Goal: Task Accomplishment & Management: Complete application form

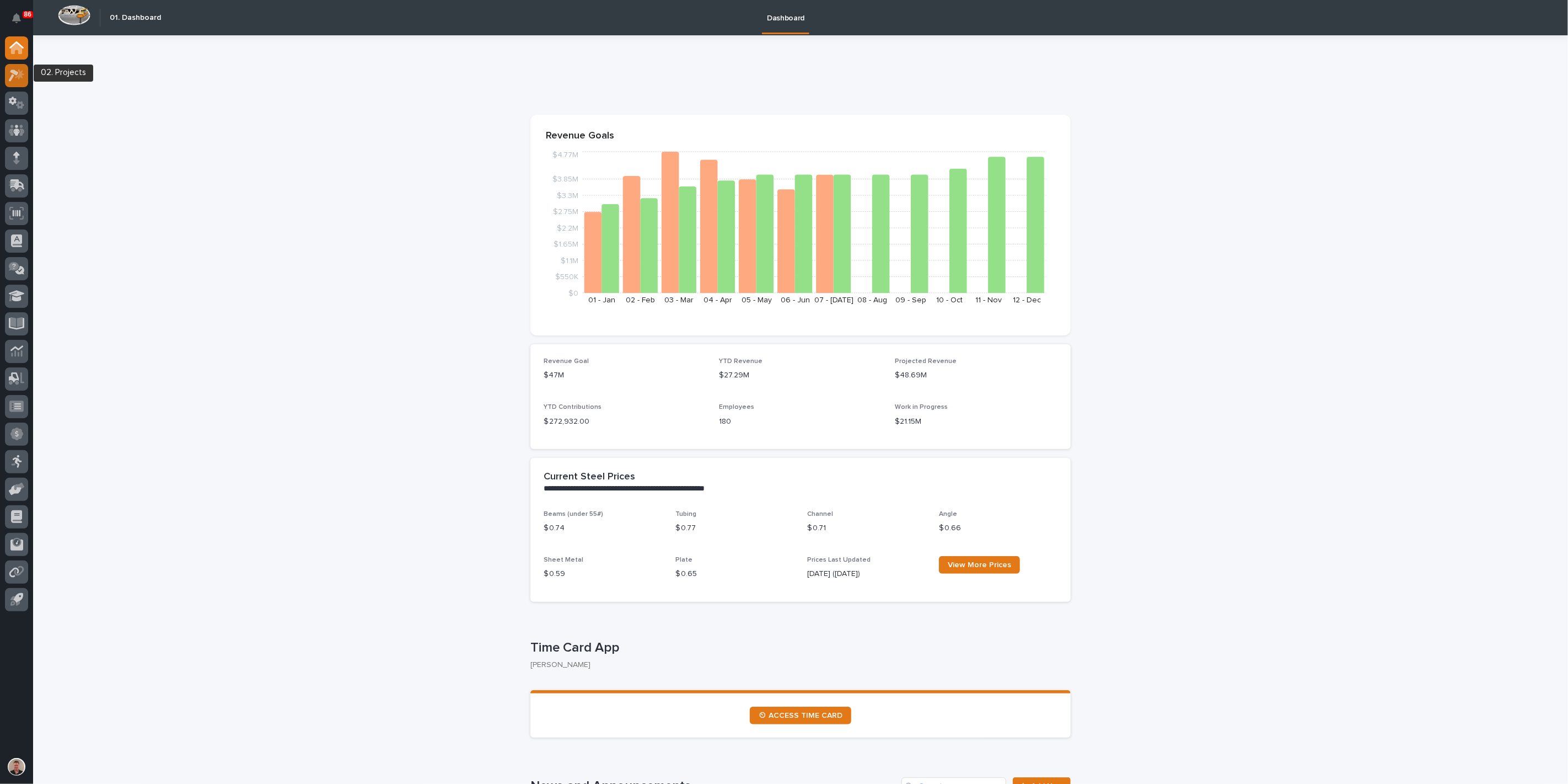
click at [14, 74] on icon at bounding box center [13, 76] width 10 height 12
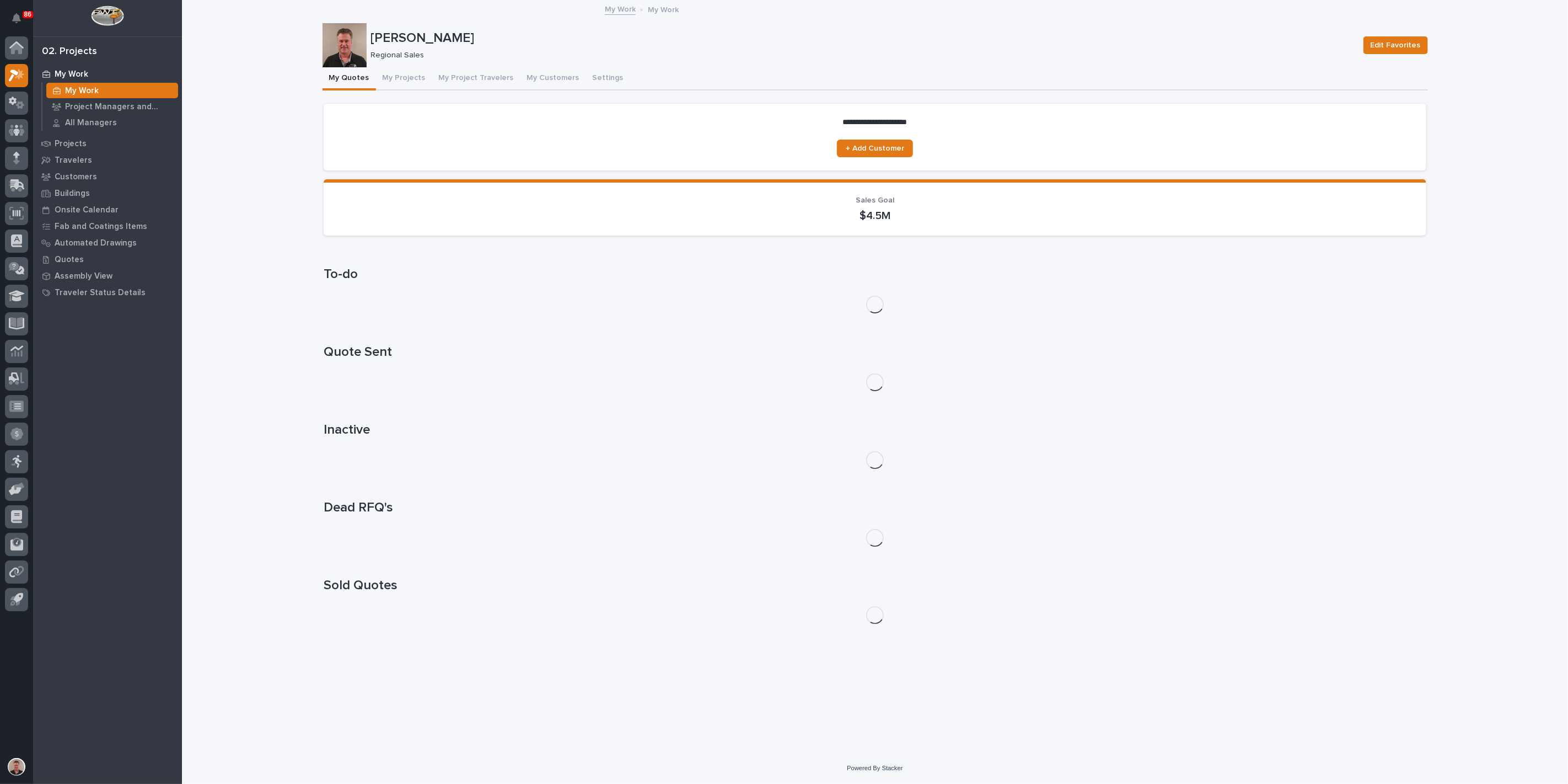
click at [93, 93] on p "My Work" at bounding box center [82, 90] width 34 height 10
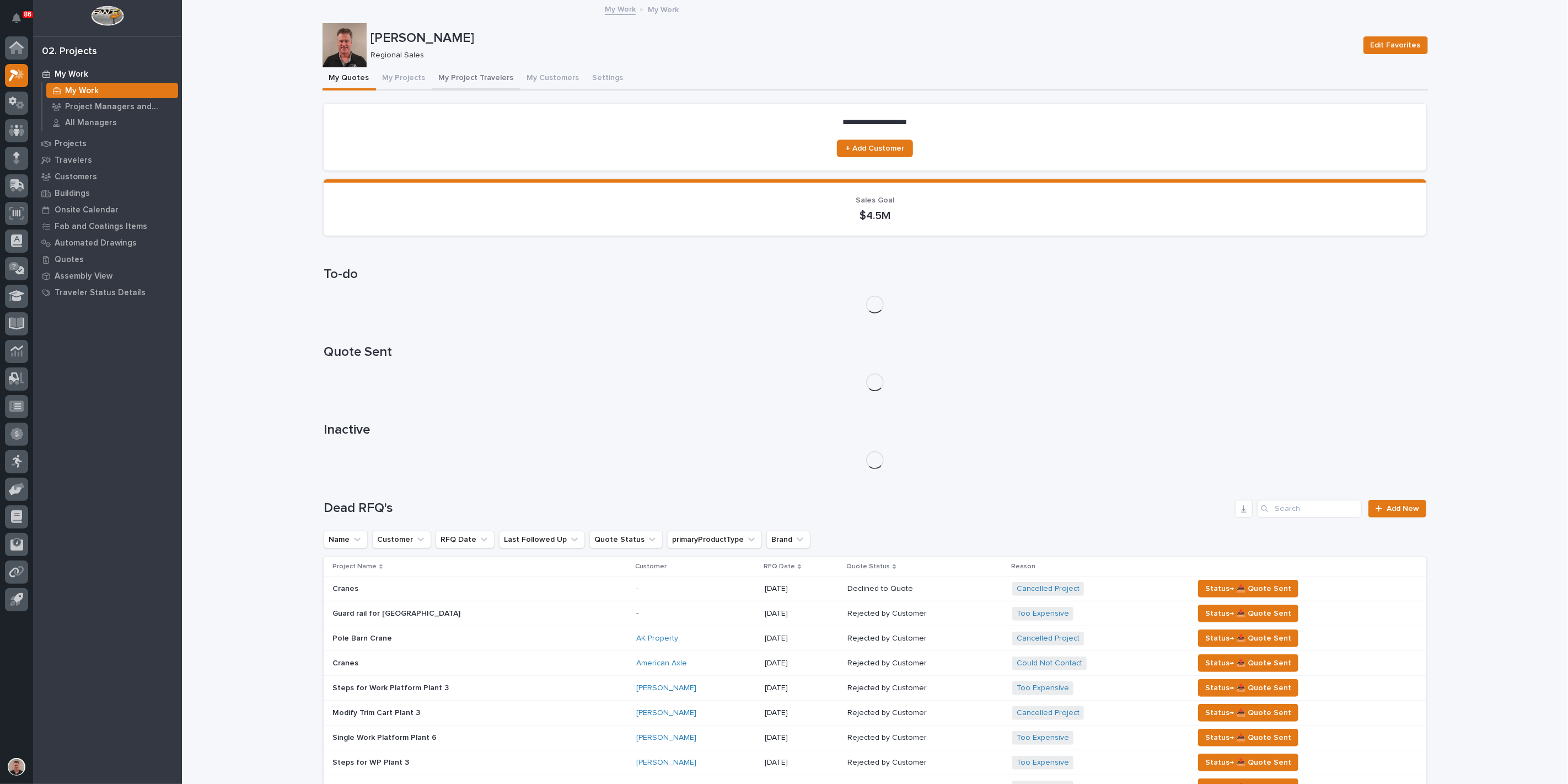
click at [510, 84] on button "My Project Travelers" at bounding box center [477, 79] width 88 height 23
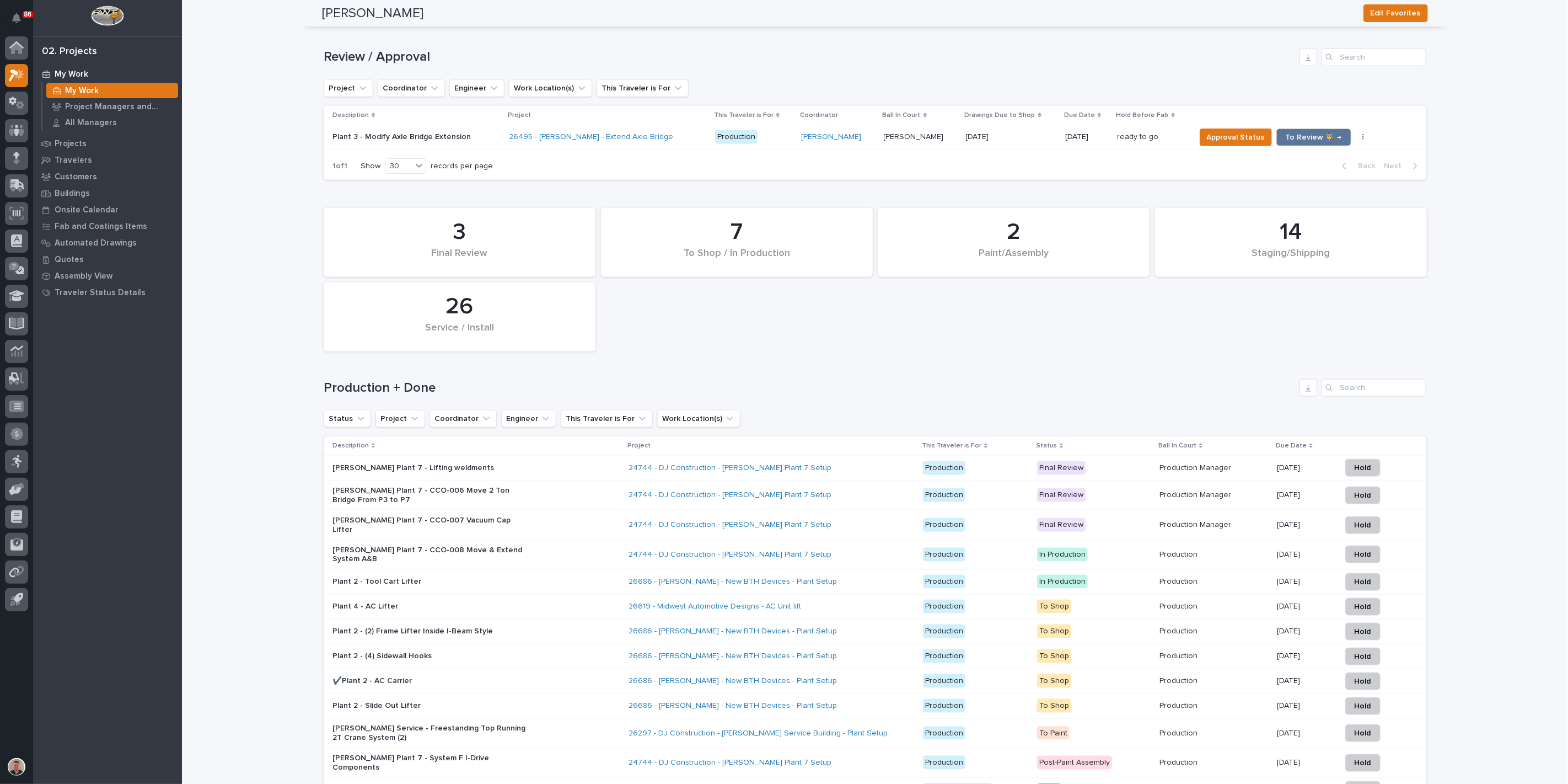
scroll to position [796, 0]
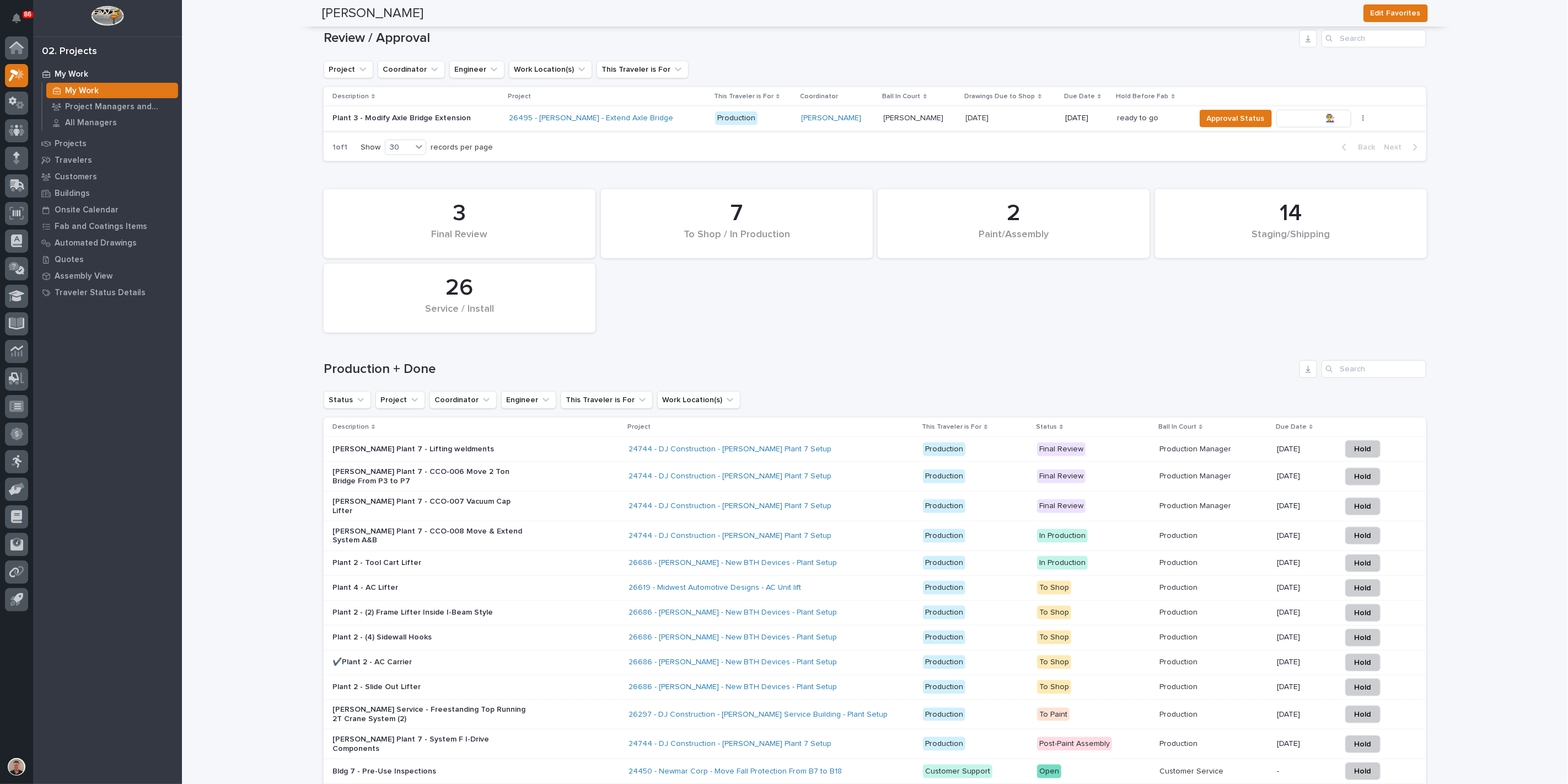
click at [1323, 126] on span "To Review 👨‍🏭 →" at bounding box center [1314, 119] width 57 height 13
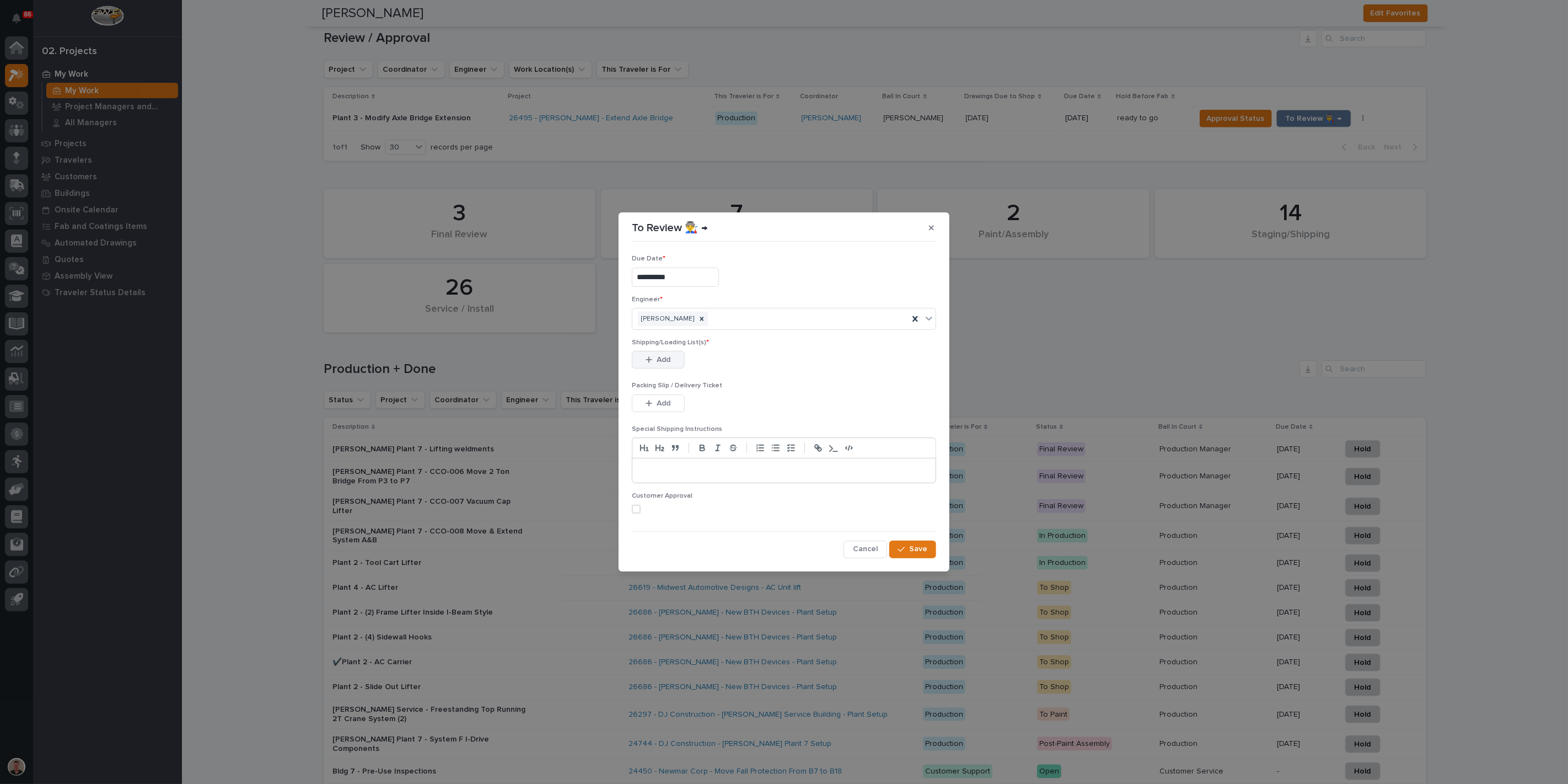
drag, startPoint x: 667, startPoint y: 370, endPoint x: 918, endPoint y: 434, distance: 259.0
click at [667, 365] on span "Add" at bounding box center [664, 359] width 14 height 10
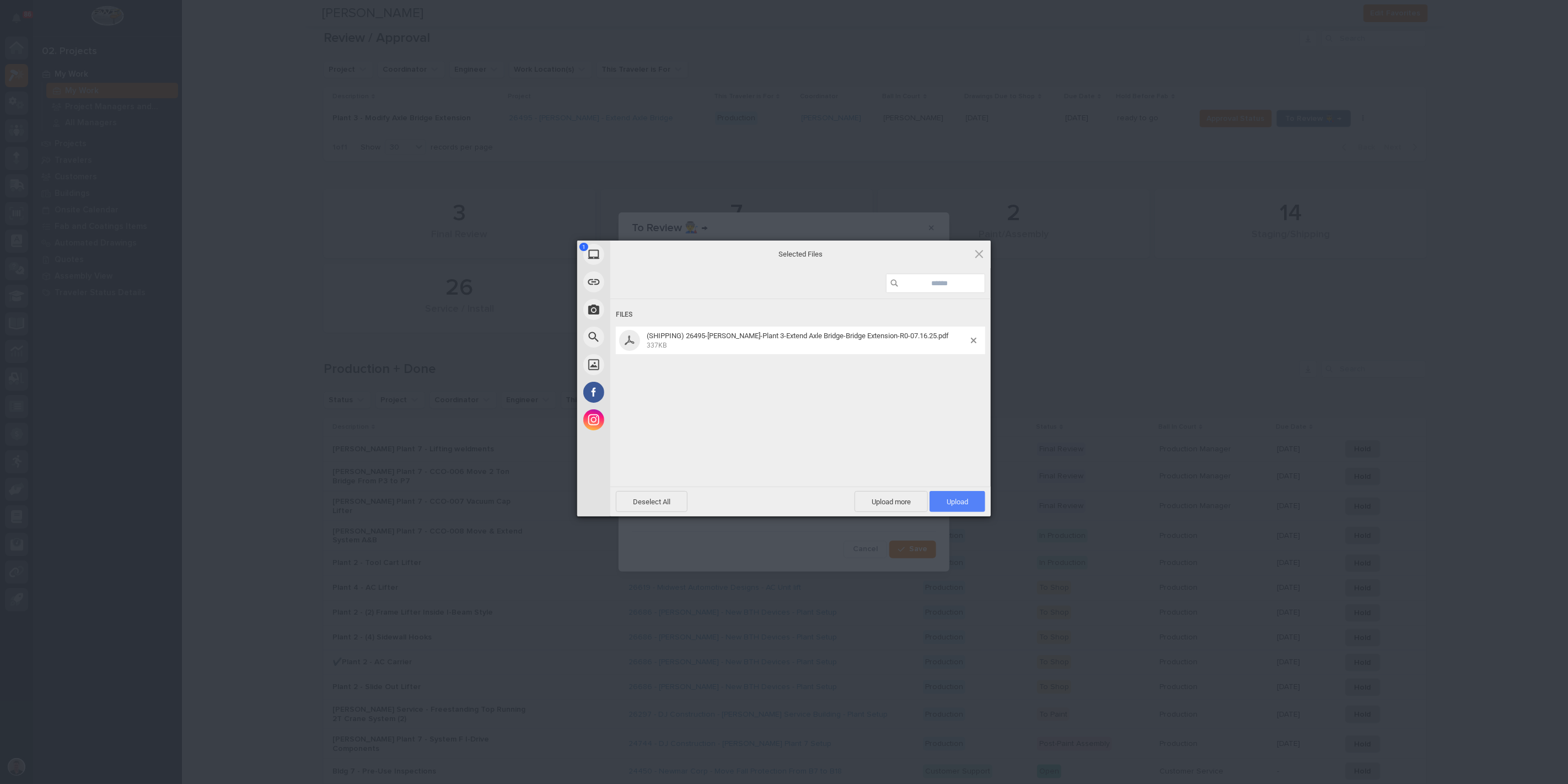
click at [947, 504] on span "Upload 1" at bounding box center [958, 501] width 21 height 8
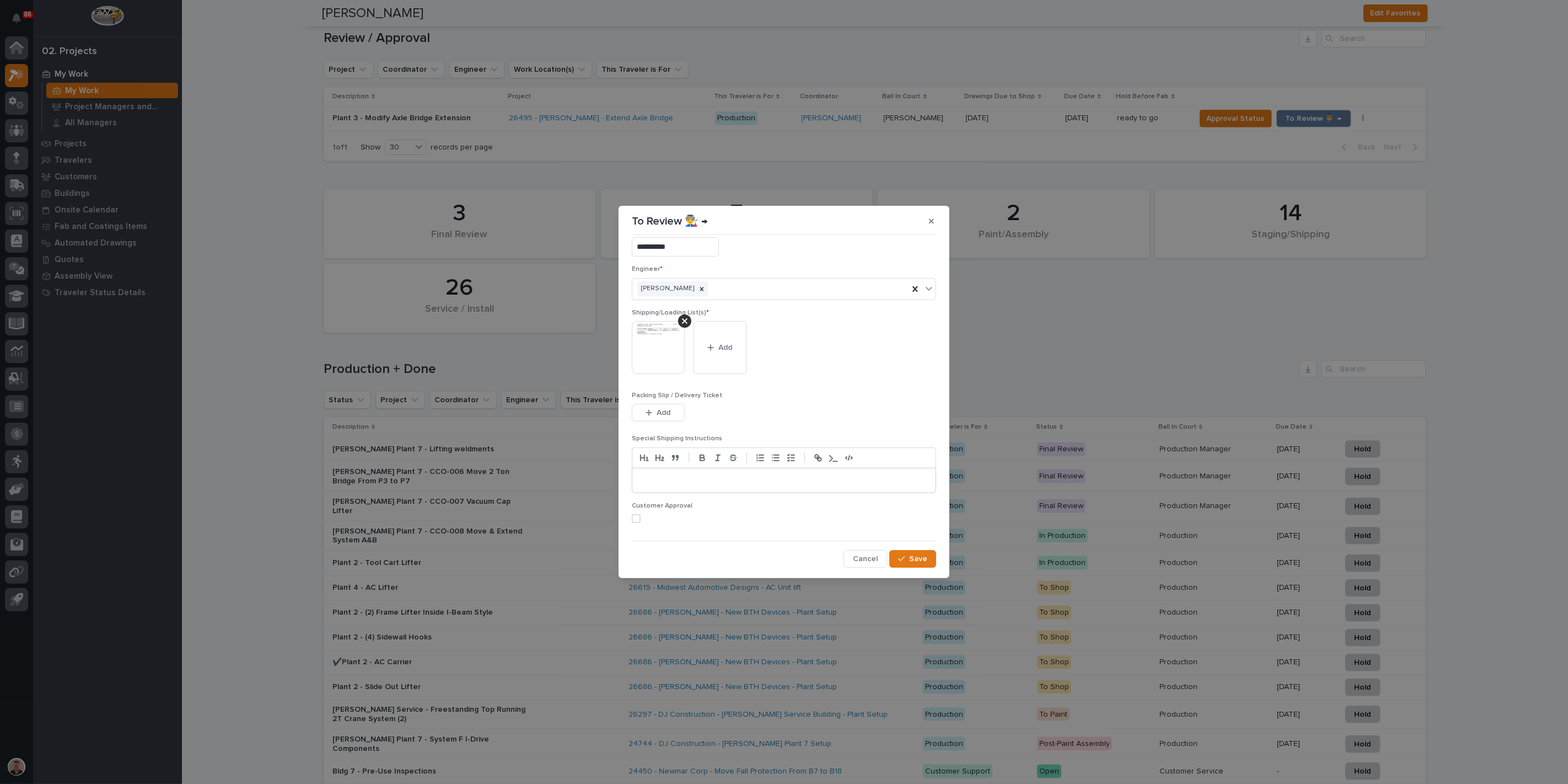
scroll to position [72, 0]
click at [638, 514] on span at bounding box center [637, 519] width 9 height 9
click at [899, 557] on div "button" at bounding box center [904, 558] width 11 height 8
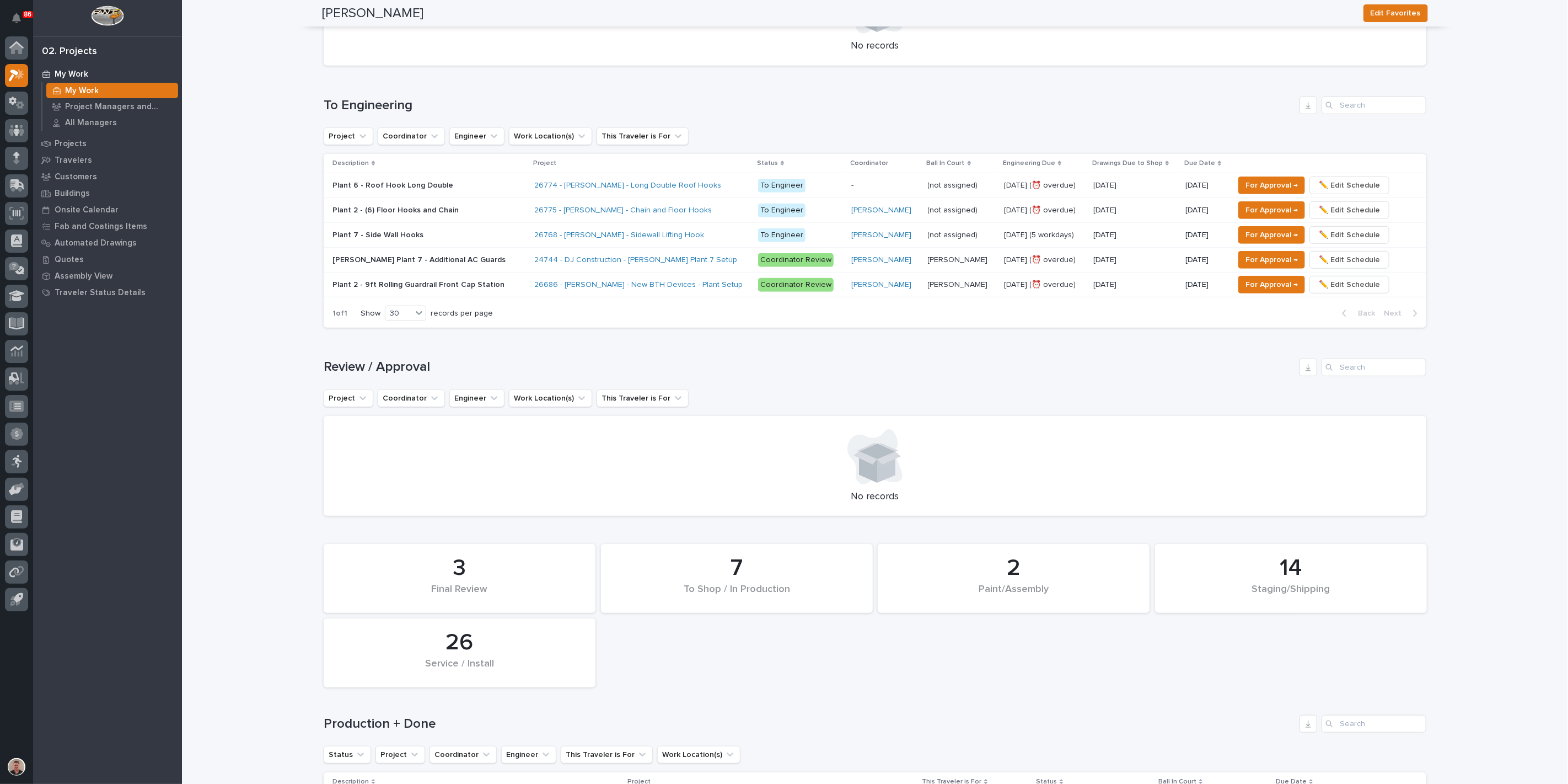
scroll to position [0, 0]
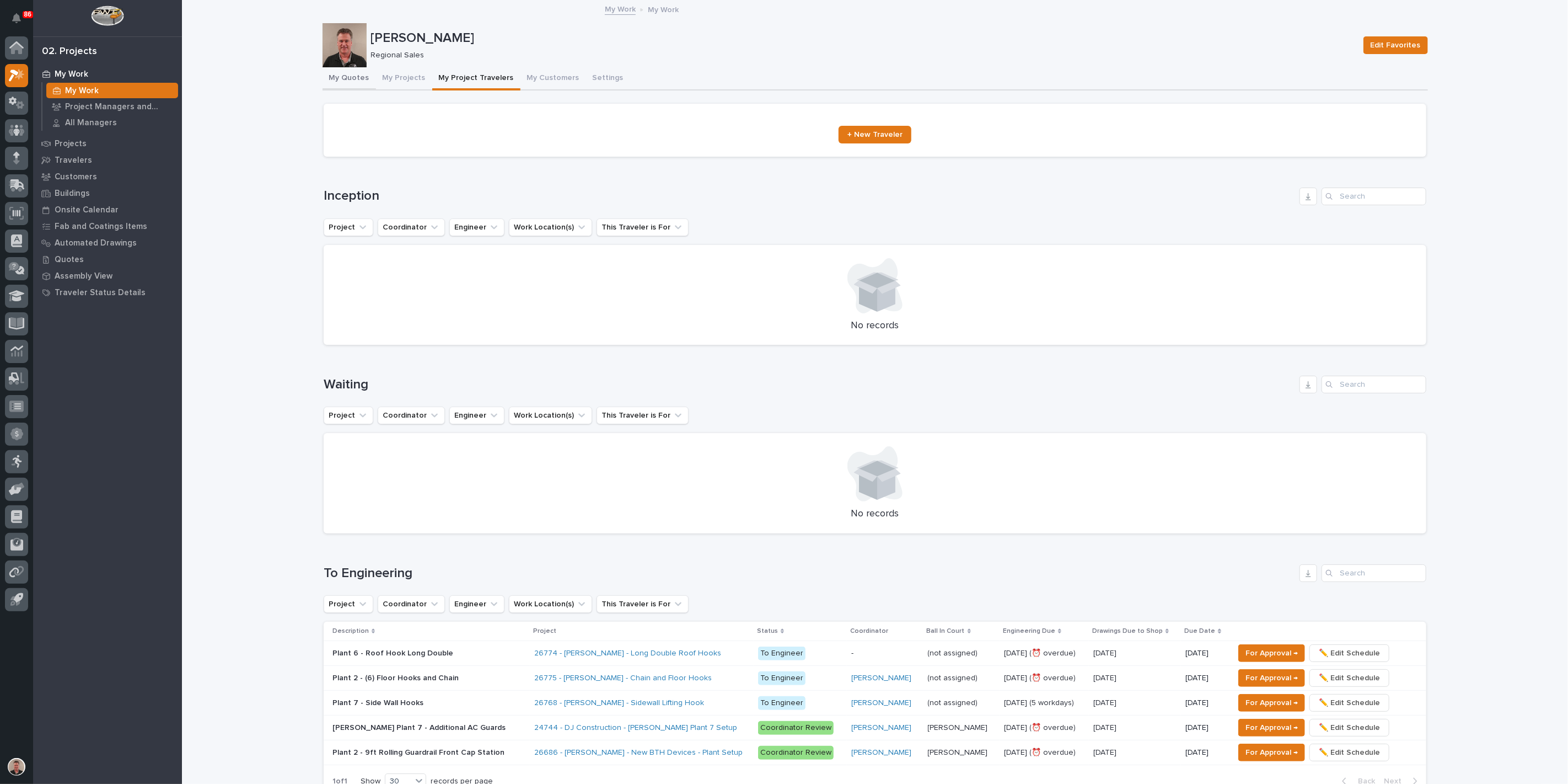
click at [353, 86] on button "My Quotes" at bounding box center [349, 79] width 53 height 23
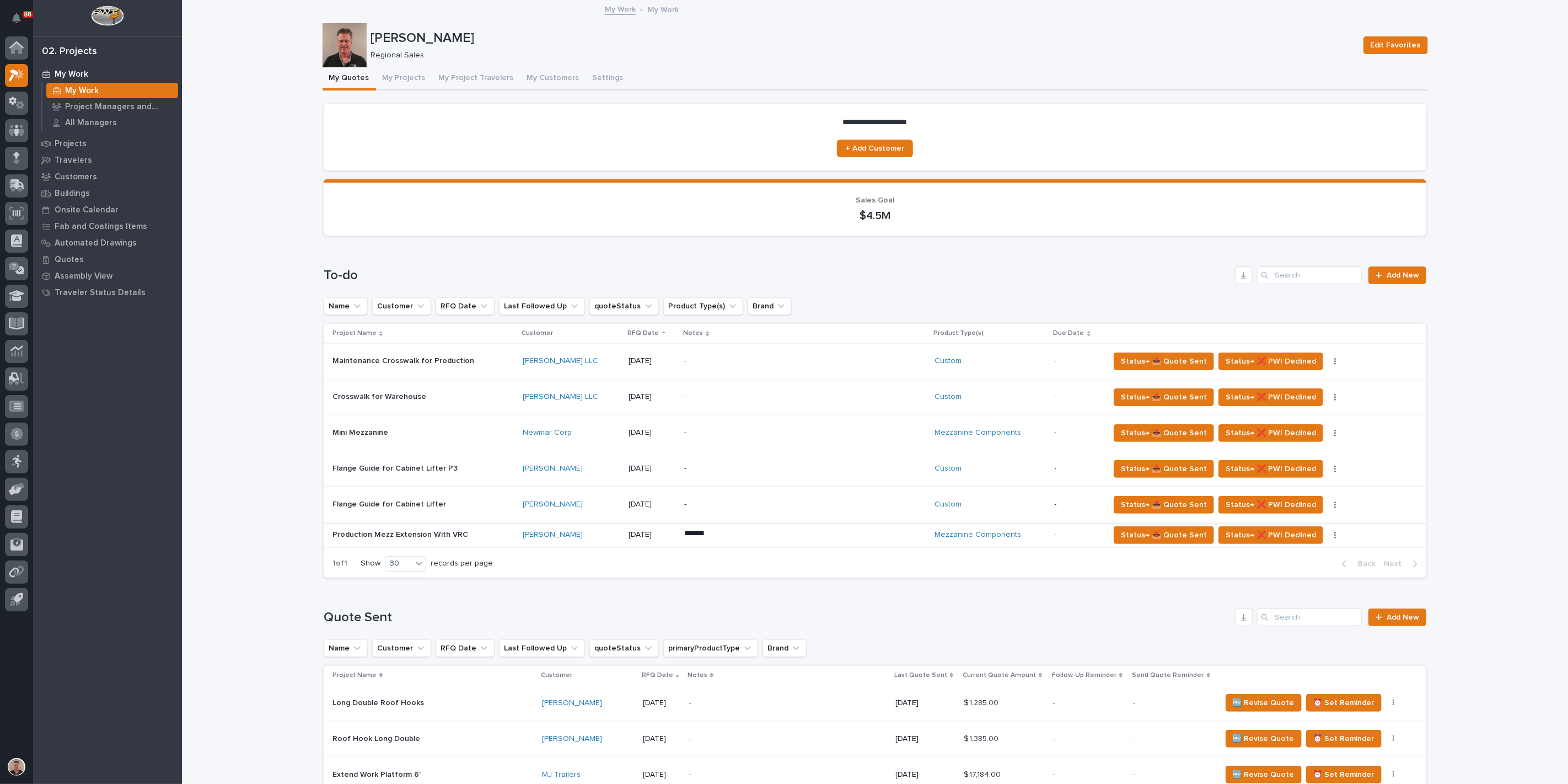
click at [1335, 509] on icon "button" at bounding box center [1335, 504] width 2 height 8
click at [1312, 576] on span "Status→ ⏳ Inactive" at bounding box center [1302, 569] width 67 height 13
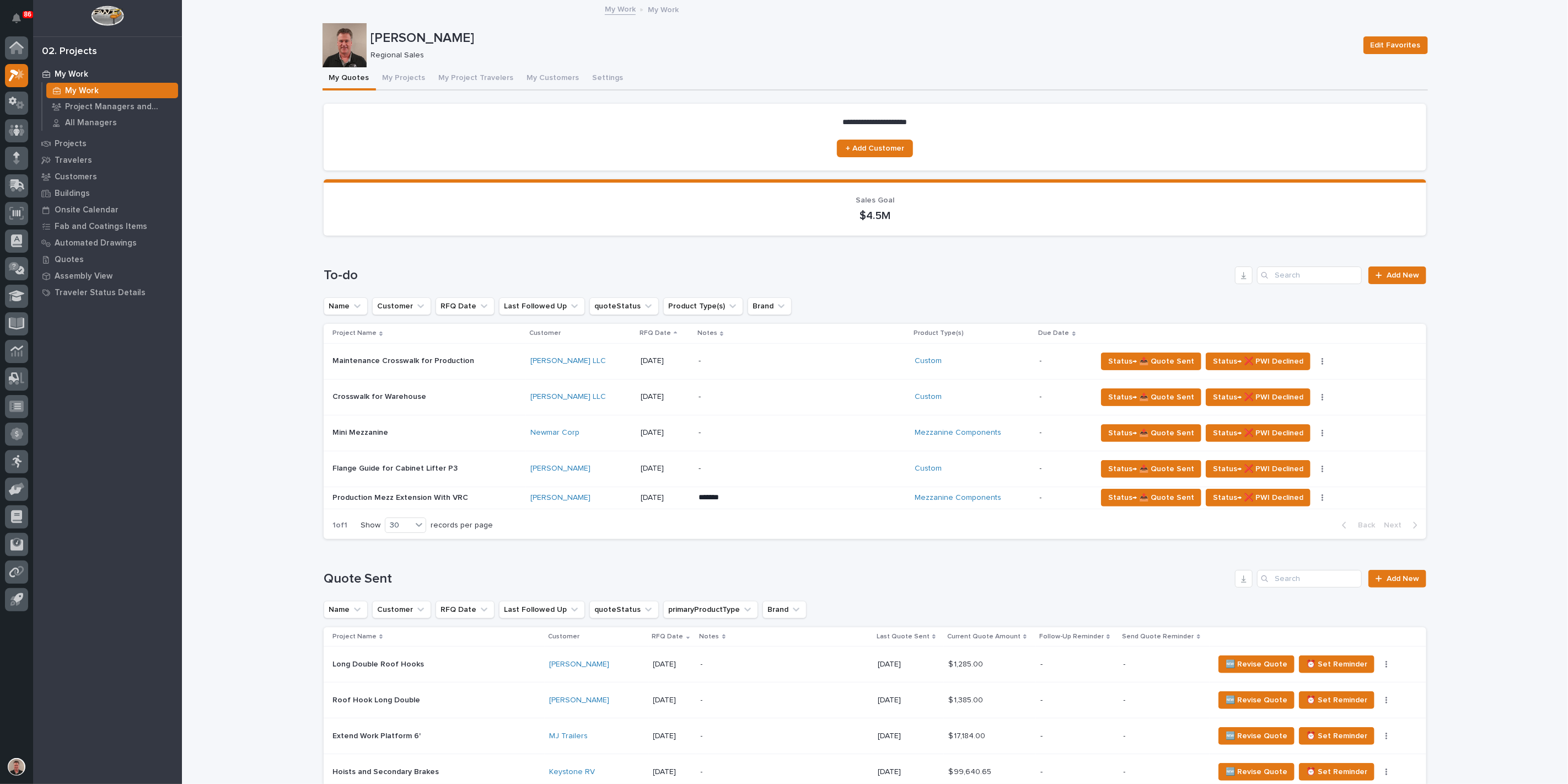
click at [1285, 539] on div "1 of 1 Show 30 records per page Back Next" at bounding box center [875, 525] width 1103 height 27
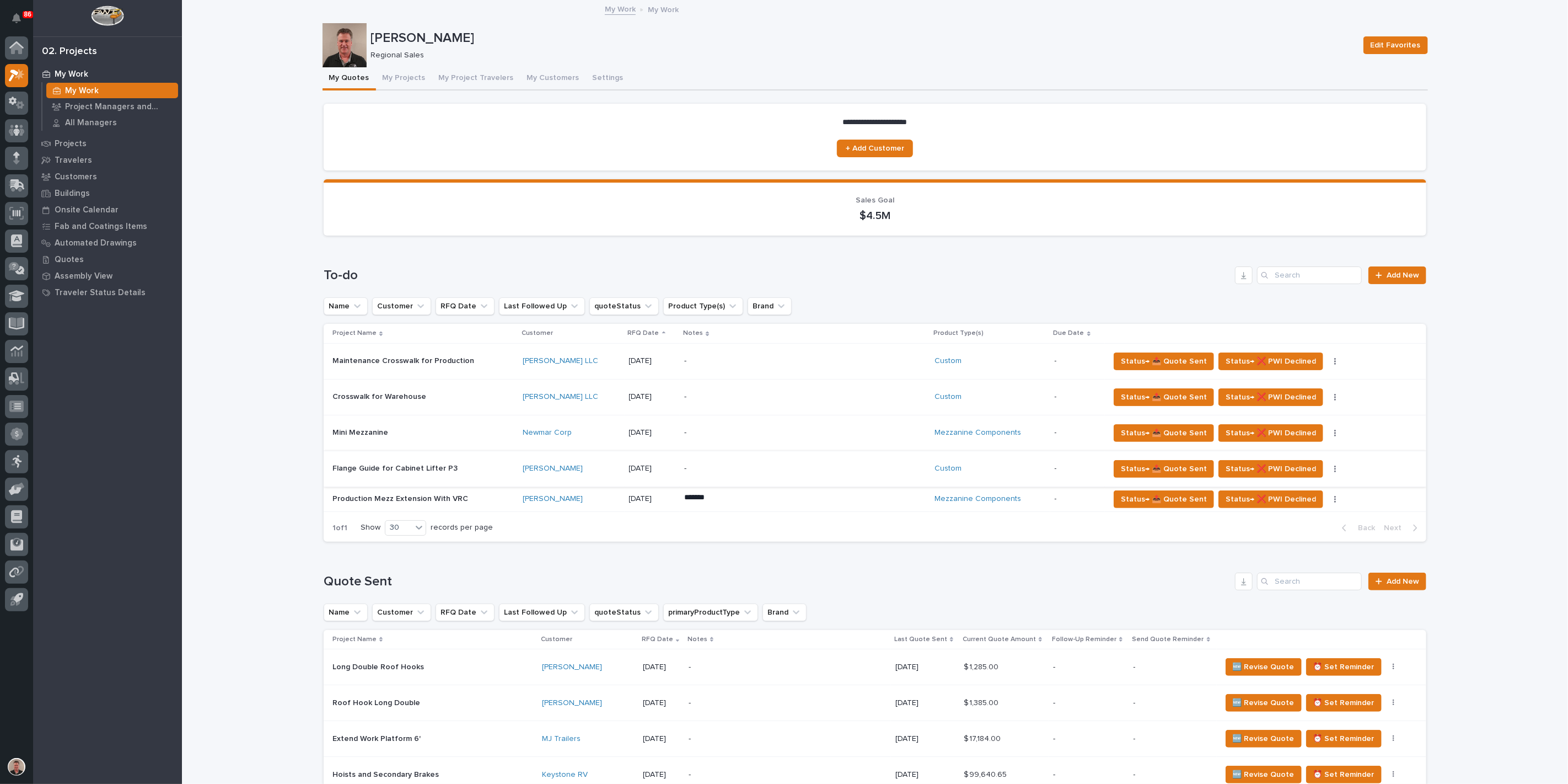
click at [1335, 473] on icon "button" at bounding box center [1335, 469] width 2 height 8
click at [1323, 532] on span "Status→ ⏳ Inactive" at bounding box center [1302, 525] width 67 height 13
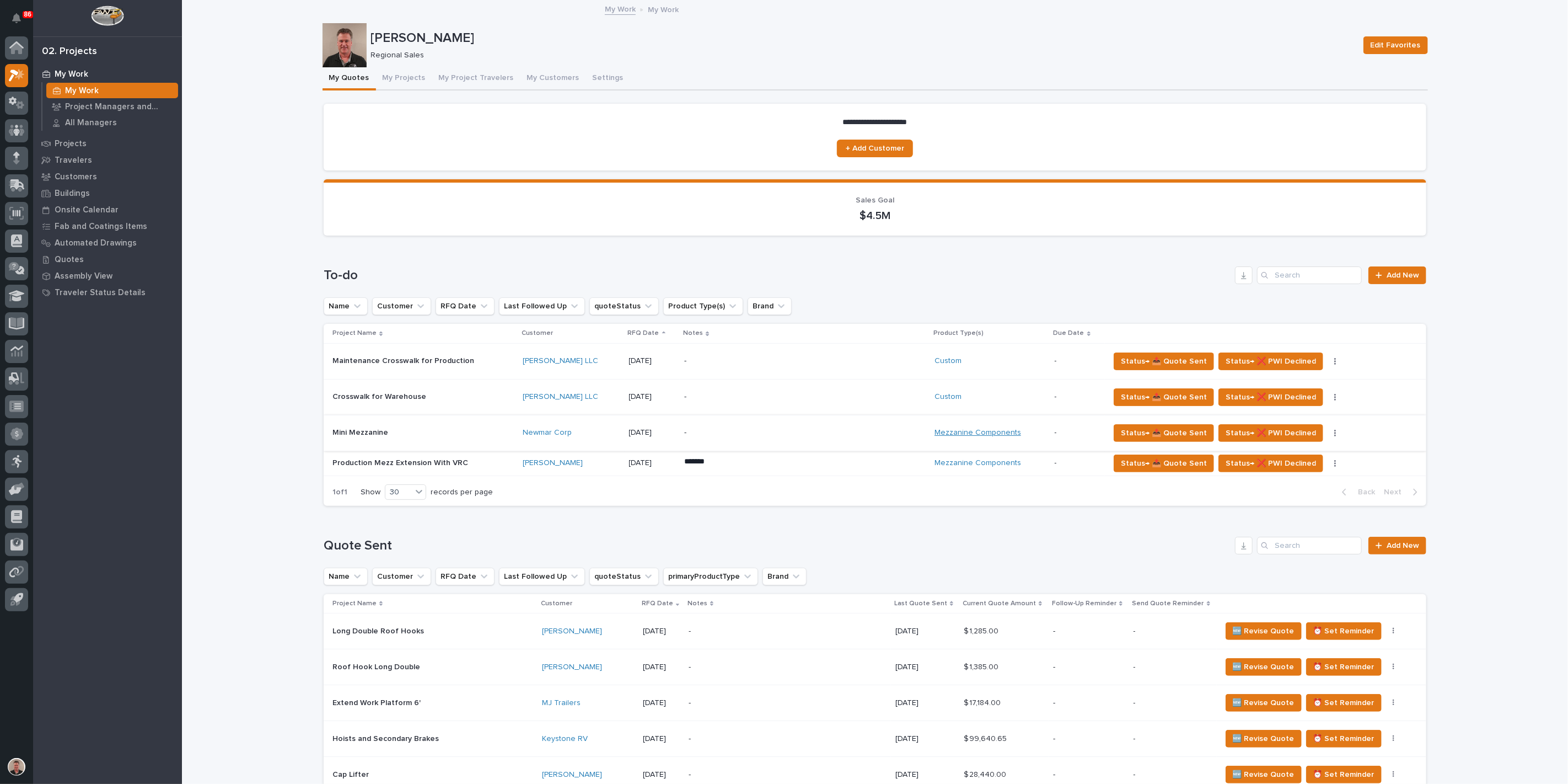
scroll to position [61, 0]
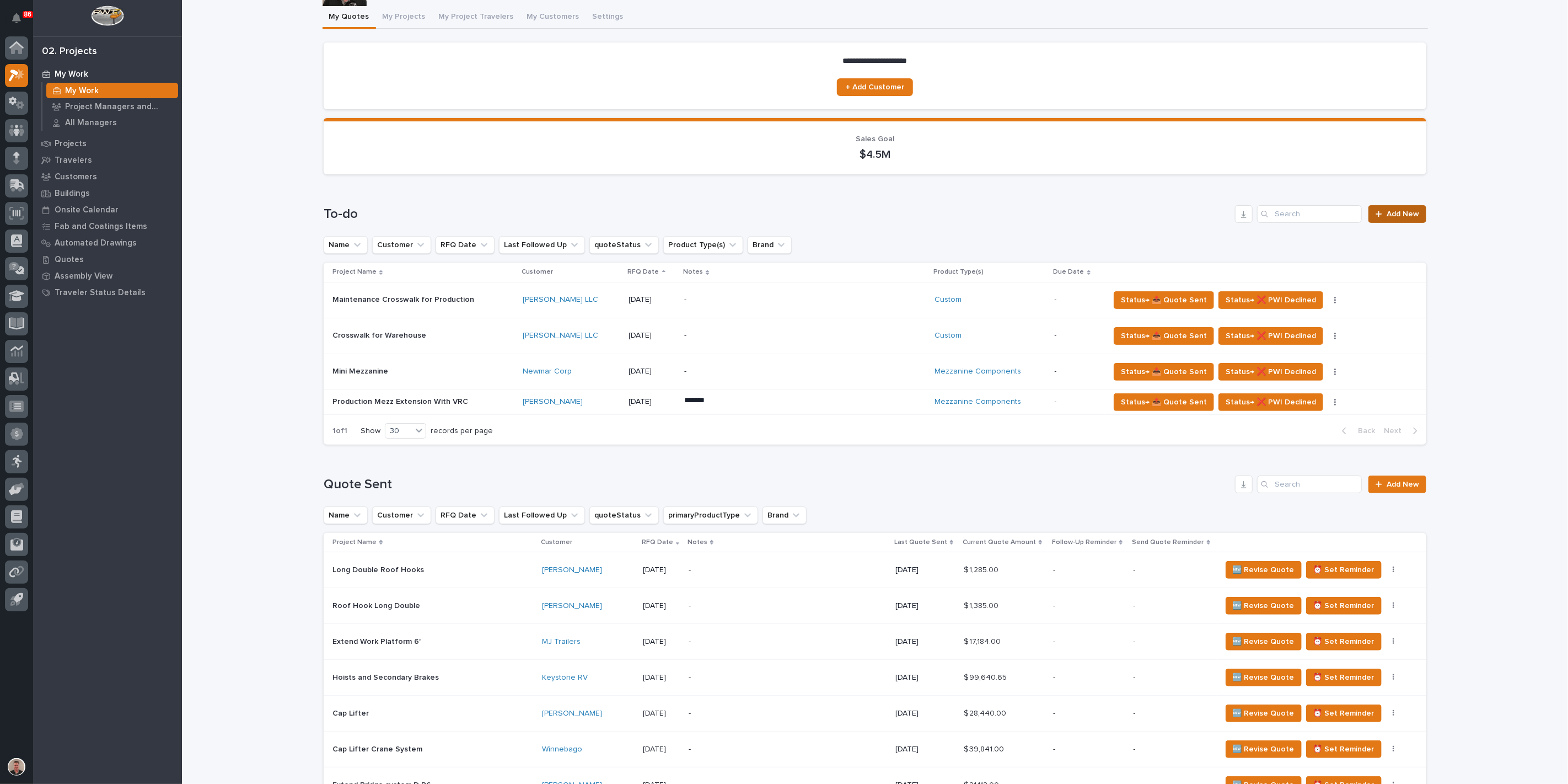
click at [1392, 218] on span "Add New" at bounding box center [1403, 214] width 33 height 8
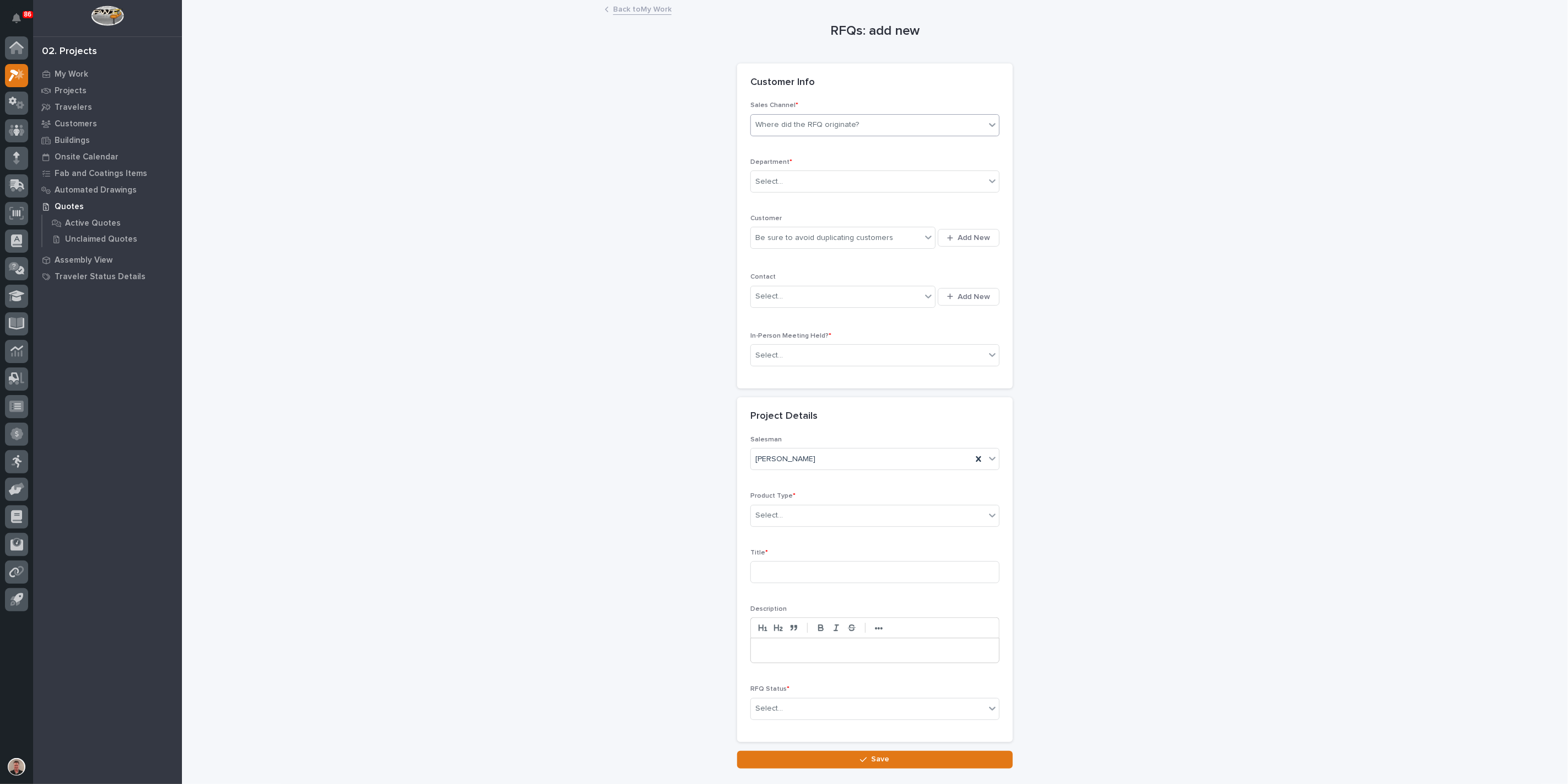
click at [782, 131] on div "Where did the RFQ originate?" at bounding box center [807, 125] width 103 height 12
click at [765, 189] on div "PWI" at bounding box center [870, 193] width 241 height 19
click at [776, 188] on div "Select..." at bounding box center [769, 181] width 27 height 12
click at [768, 254] on span "Regional Sales" at bounding box center [783, 257] width 57 height 12
click at [768, 244] on div "Be sure to avoid duplicating customers" at bounding box center [824, 237] width 138 height 12
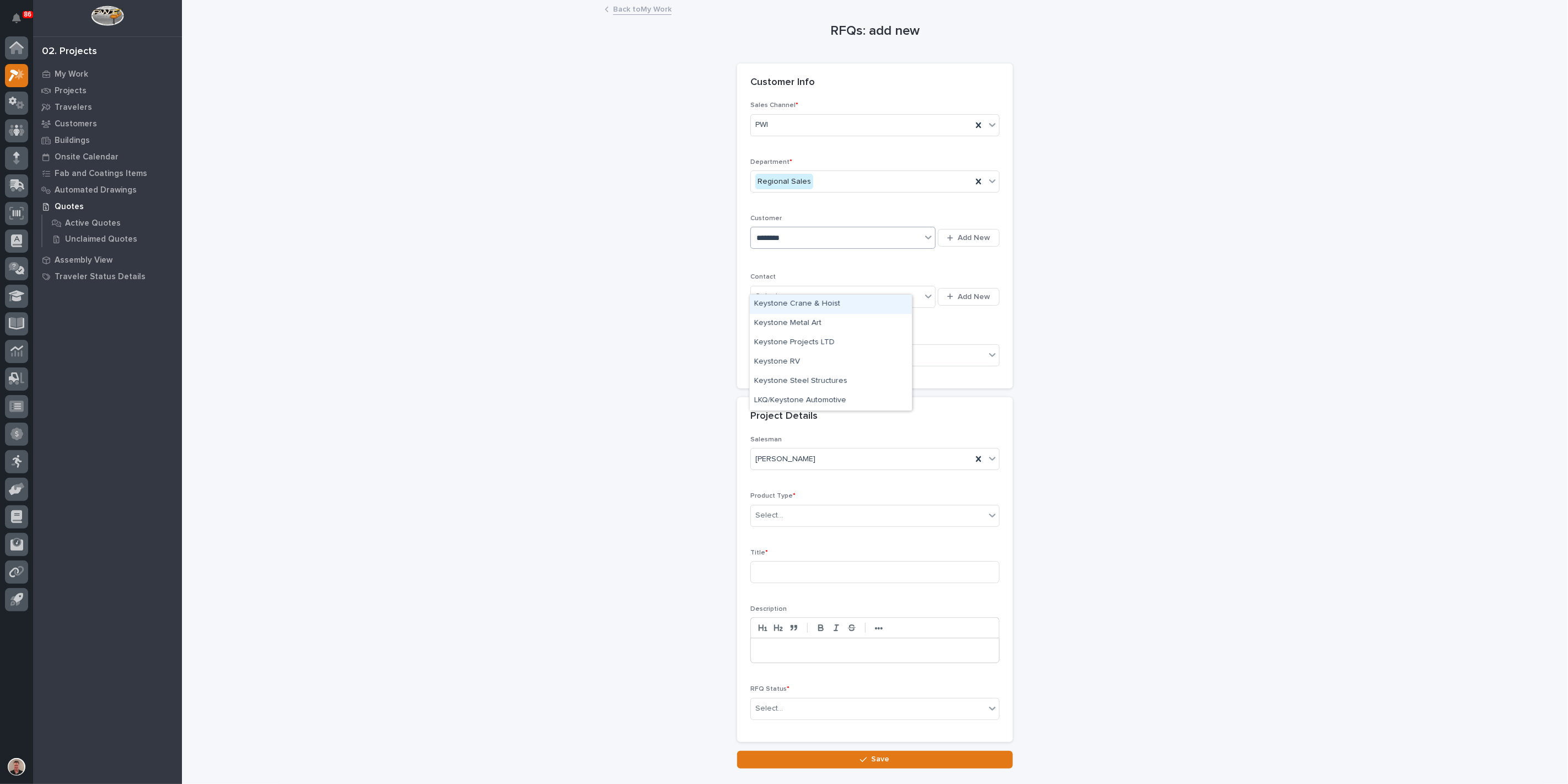
type input "********"
click at [769, 363] on div "Keystone RV" at bounding box center [830, 362] width 162 height 19
click at [783, 303] on div "Select..." at bounding box center [769, 296] width 27 height 12
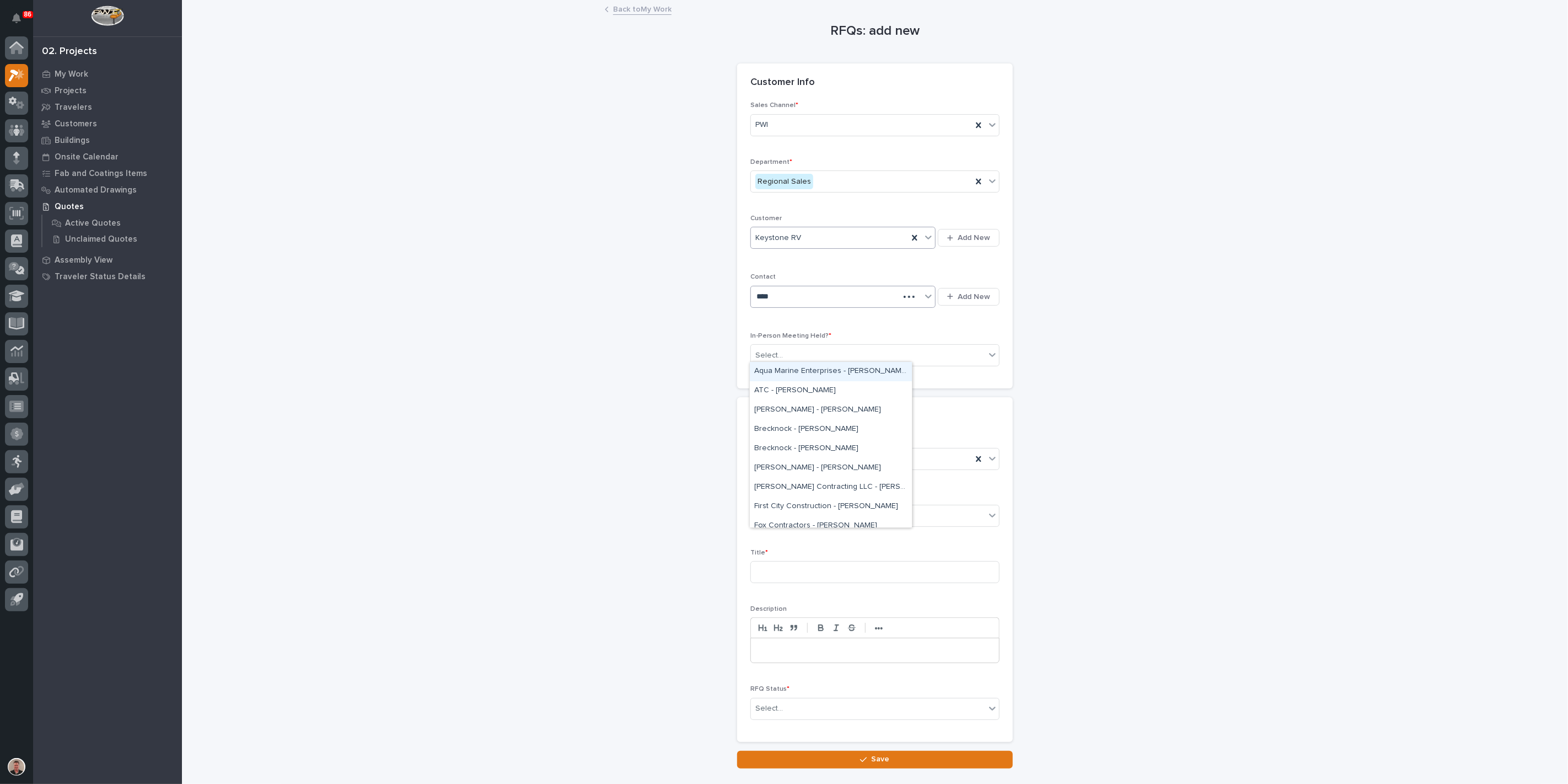
type input "*****"
click at [793, 426] on div "Keystone - [PERSON_NAME]" at bounding box center [830, 429] width 162 height 19
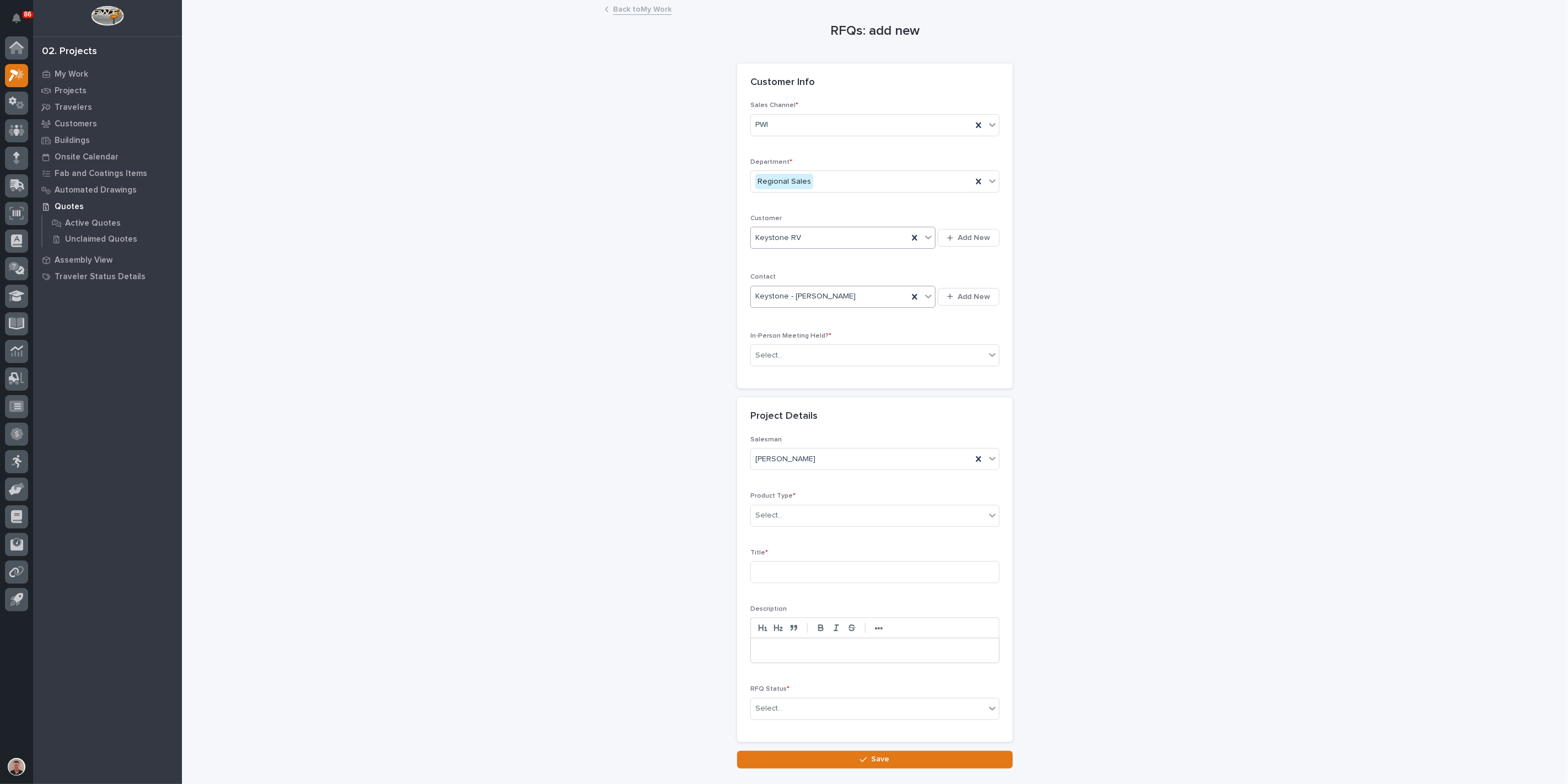
click at [793, 365] on div "Select..." at bounding box center [868, 356] width 234 height 19
click at [793, 446] on div "Yes" at bounding box center [870, 440] width 241 height 19
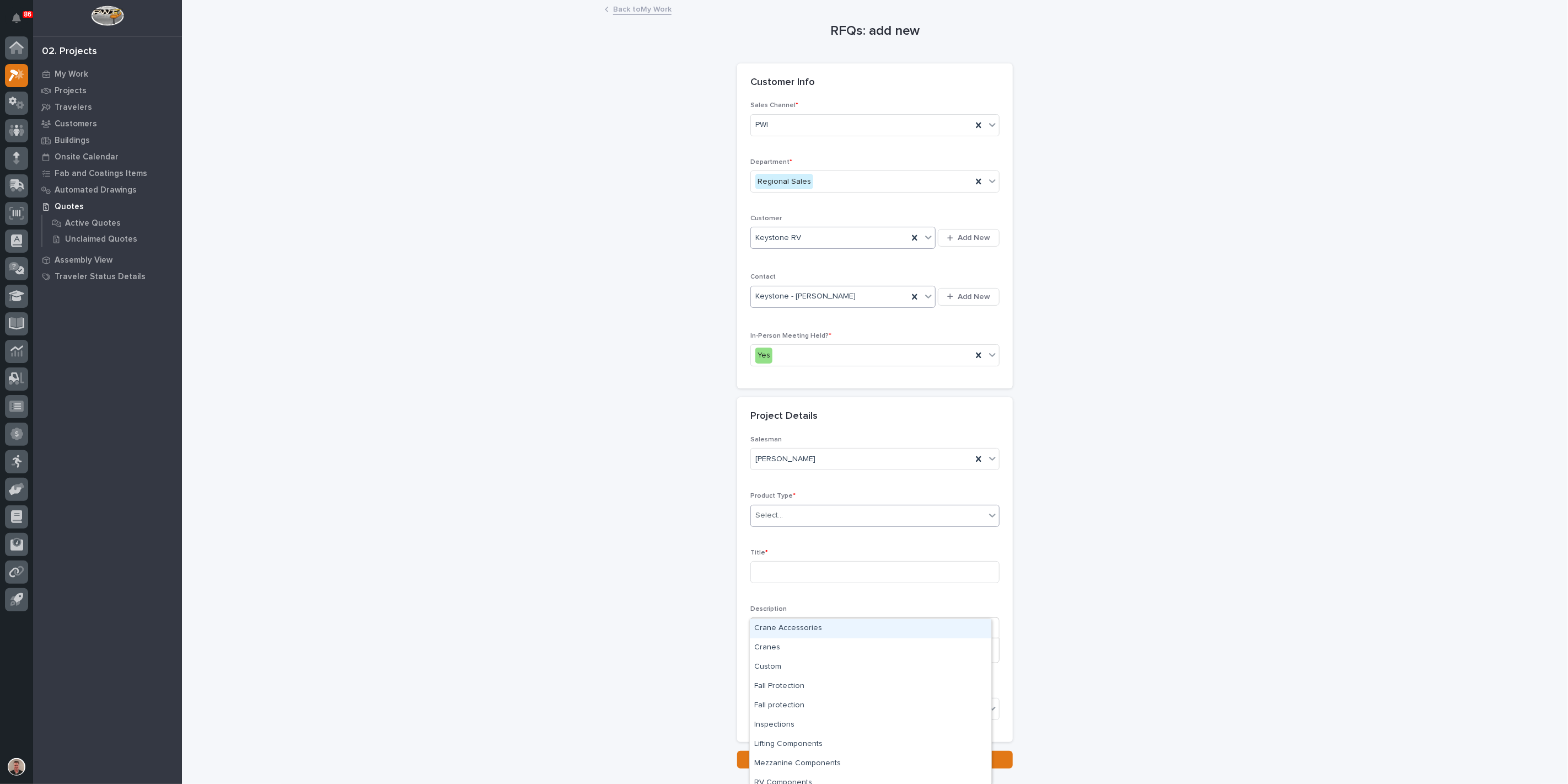
click at [789, 525] on div "Select..." at bounding box center [868, 515] width 234 height 19
click at [811, 720] on div "Lifting Components" at bounding box center [870, 718] width 241 height 19
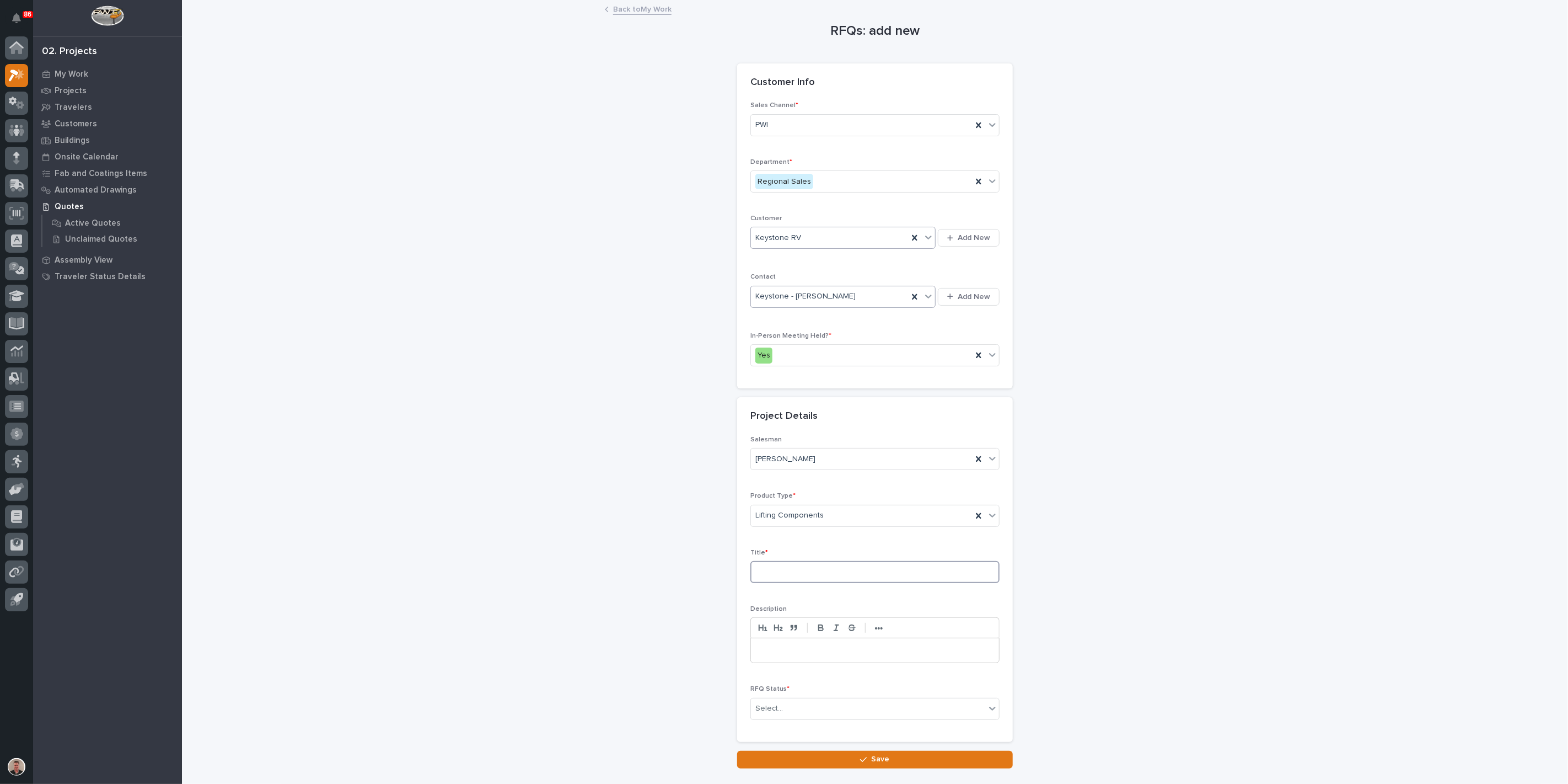
click at [787, 583] on input at bounding box center [876, 572] width 249 height 22
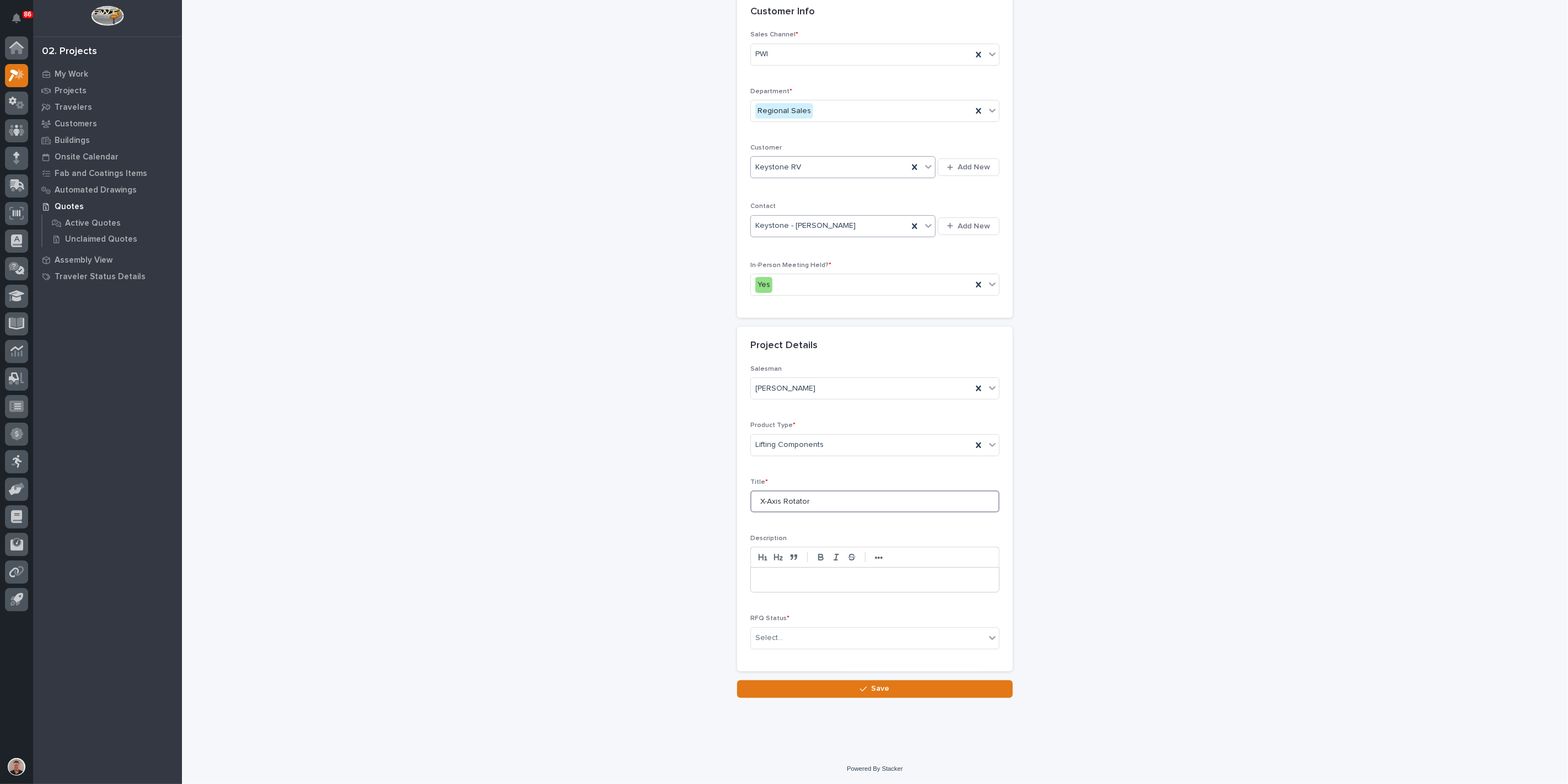
scroll to position [122, 0]
type input "X-Axis Rotator"
click at [802, 647] on div "Select..." at bounding box center [868, 638] width 234 height 19
click at [803, 602] on div "Todo" at bounding box center [870, 594] width 241 height 19
click at [821, 698] on button "Save" at bounding box center [876, 689] width 276 height 18
